Goal: Task Accomplishment & Management: Manage account settings

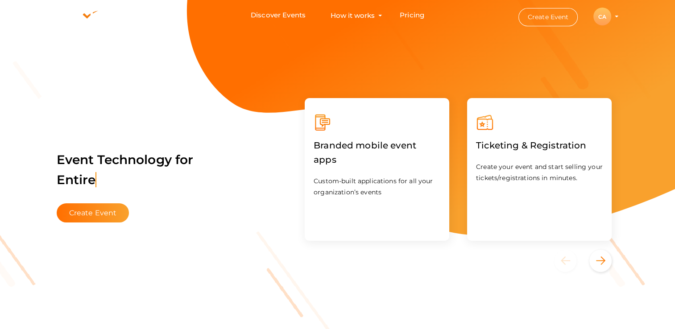
click at [603, 17] on div "CA" at bounding box center [603, 17] width 18 height 18
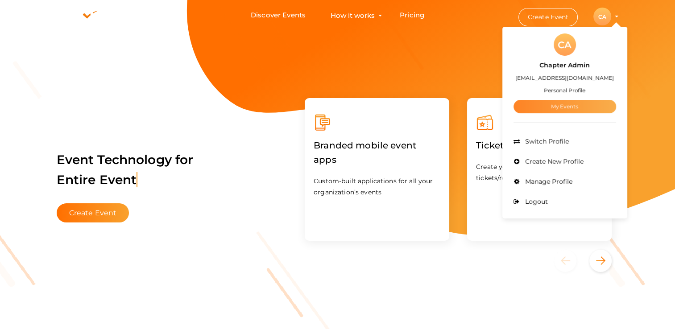
click at [563, 108] on link "My Events" at bounding box center [565, 106] width 103 height 13
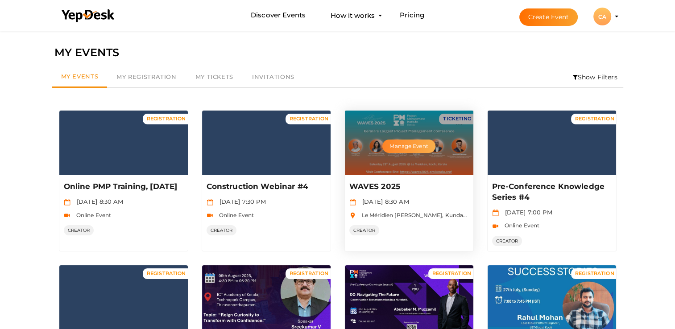
click at [401, 146] on button "Manage Event" at bounding box center [408, 146] width 53 height 13
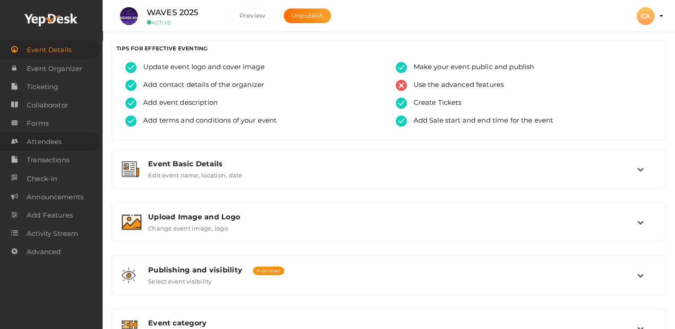
click at [47, 146] on span "Attendees" at bounding box center [44, 142] width 35 height 18
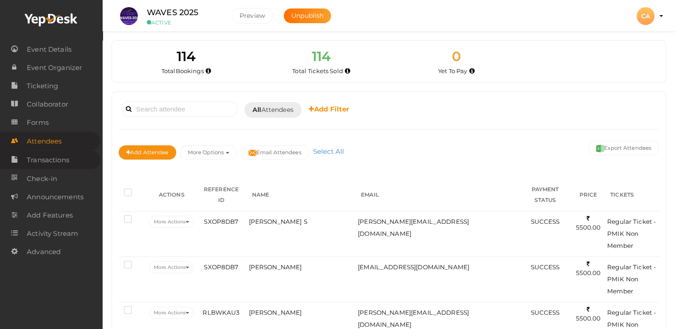
click at [46, 159] on span "Transactions" at bounding box center [48, 160] width 42 height 18
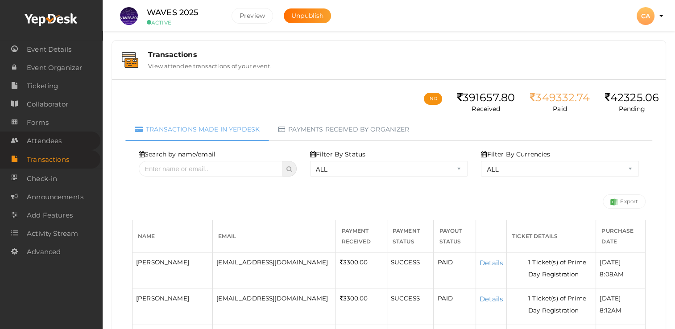
click at [38, 140] on span "Attendees" at bounding box center [44, 141] width 35 height 18
